Goal: Book appointment/travel/reservation

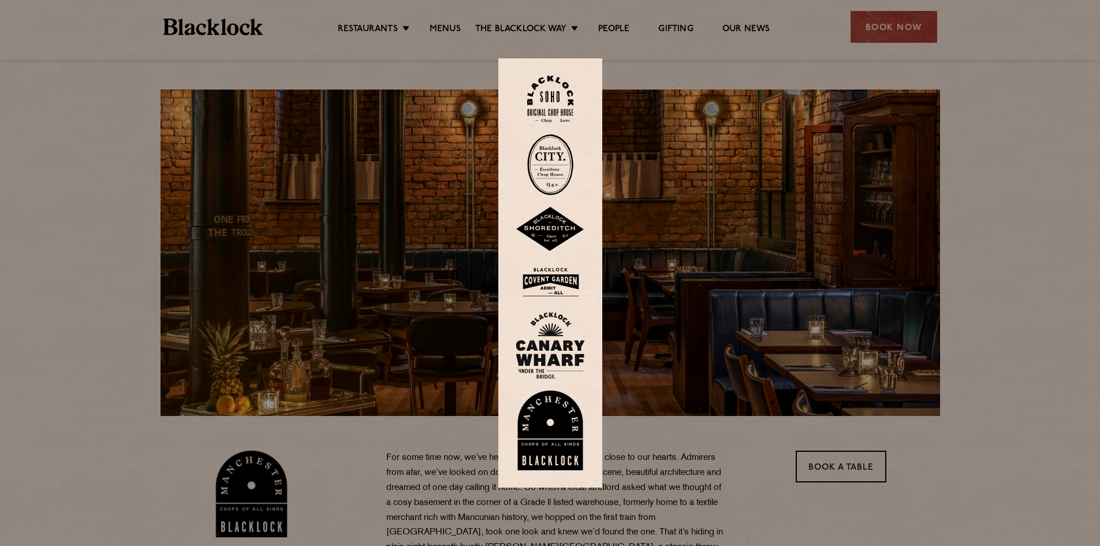
click at [892, 31] on div at bounding box center [550, 273] width 1100 height 546
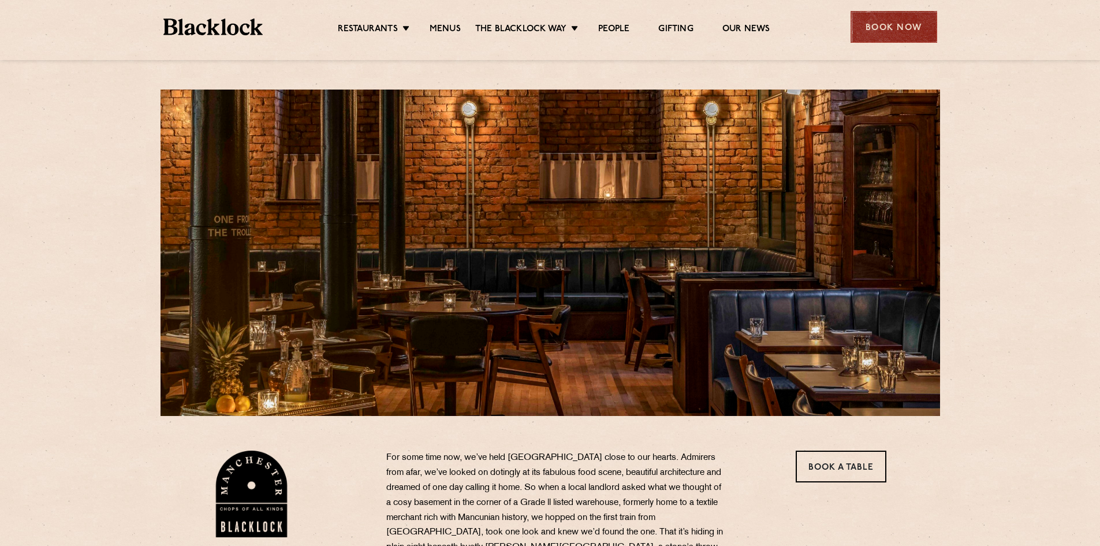
click at [875, 28] on div "Book Now" at bounding box center [894, 27] width 87 height 32
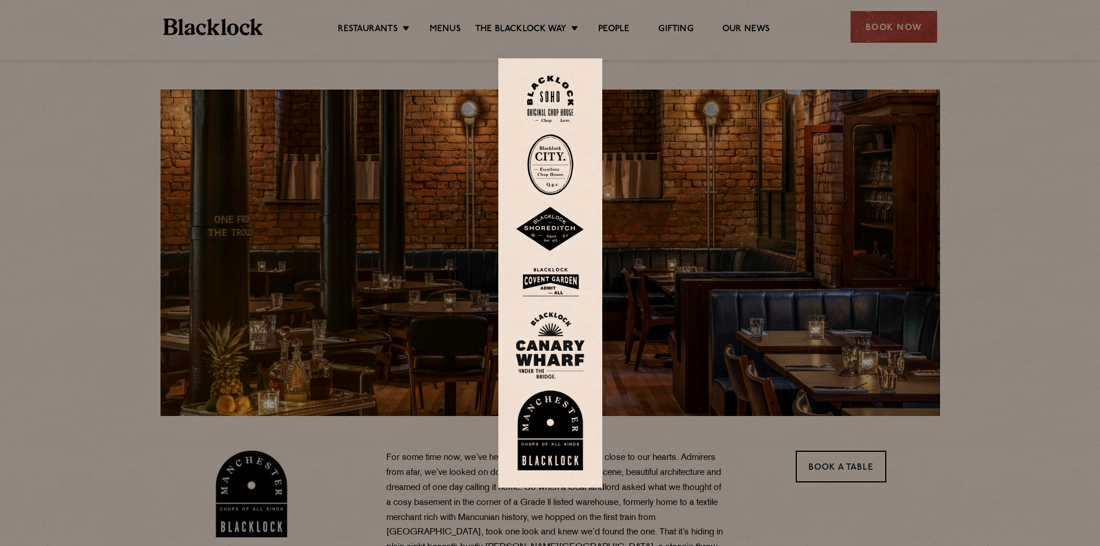
click at [546, 429] on img at bounding box center [550, 430] width 69 height 80
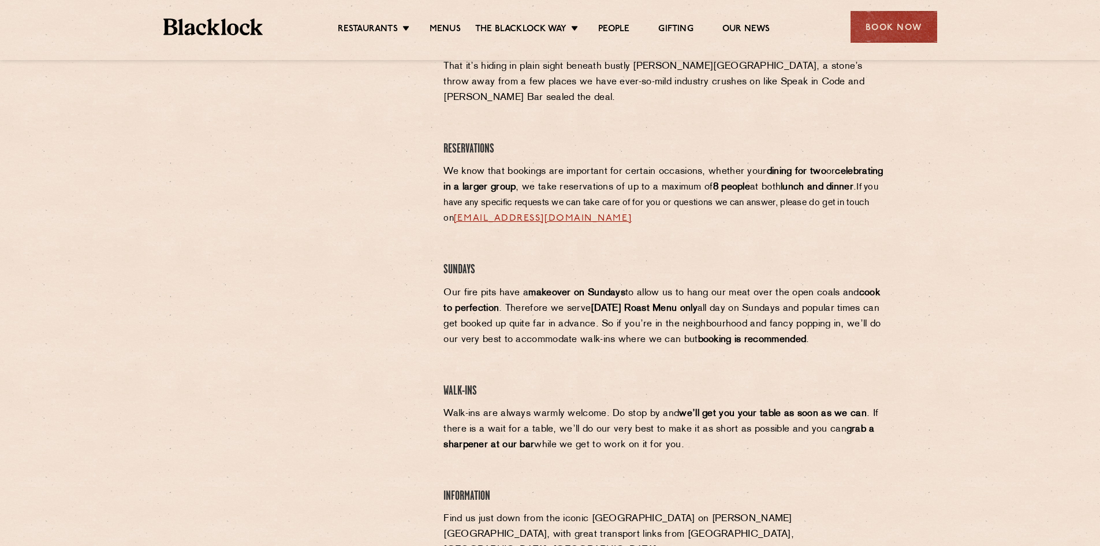
scroll to position [520, 0]
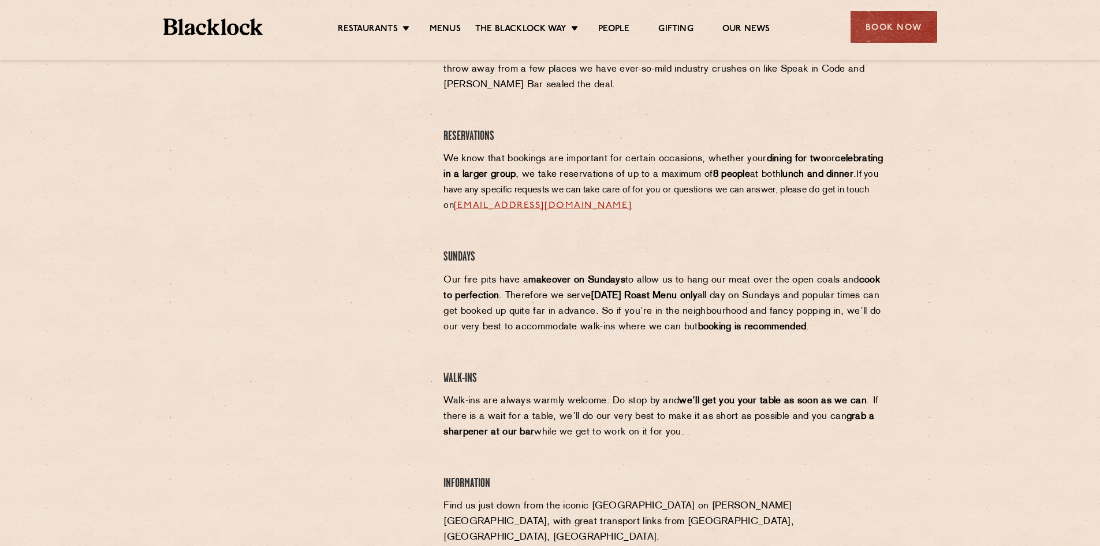
drag, startPoint x: 443, startPoint y: 383, endPoint x: 691, endPoint y: 413, distance: 249.5
click at [691, 413] on div "Manchester Reservations For some time now, we’ve held Manchester close to our h…" at bounding box center [665, 273] width 460 height 684
click at [652, 412] on p "Walk-ins are always warmly welcome. Do stop by and we’ll get you your table as …" at bounding box center [664, 416] width 443 height 47
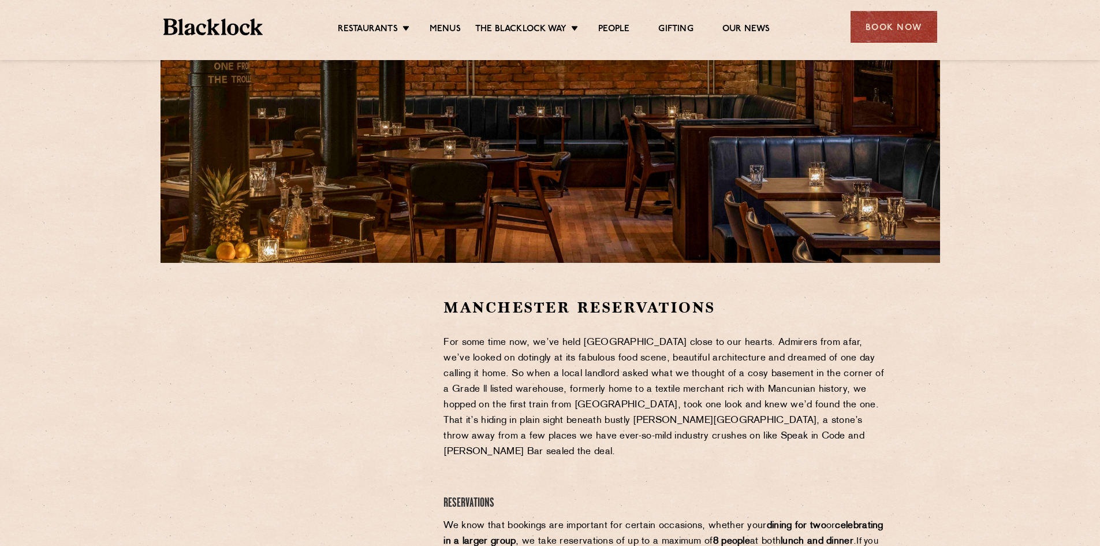
scroll to position [173, 0]
